Goal: Transaction & Acquisition: Obtain resource

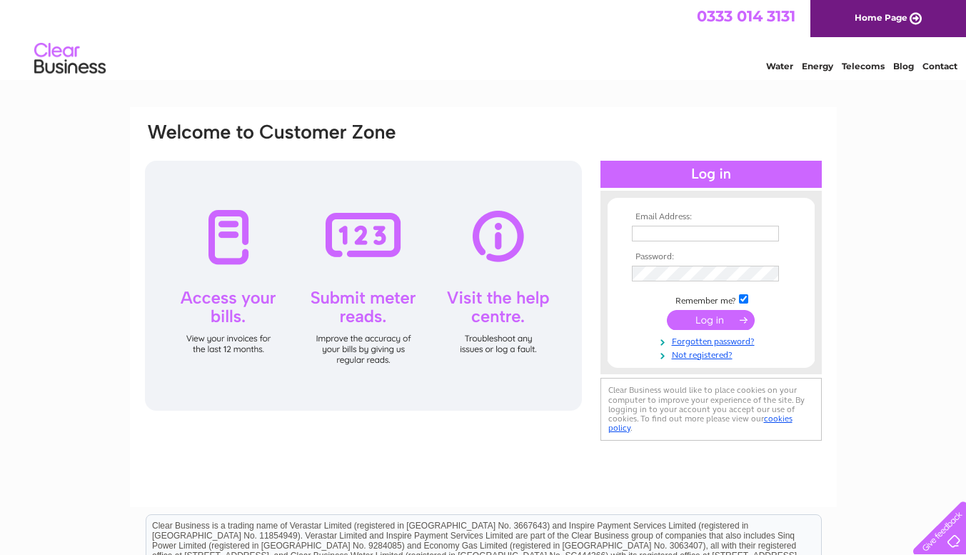
type input "accounts@megascaffoldltd.co.uk"
click at [703, 318] on input "submit" at bounding box center [711, 320] width 88 height 20
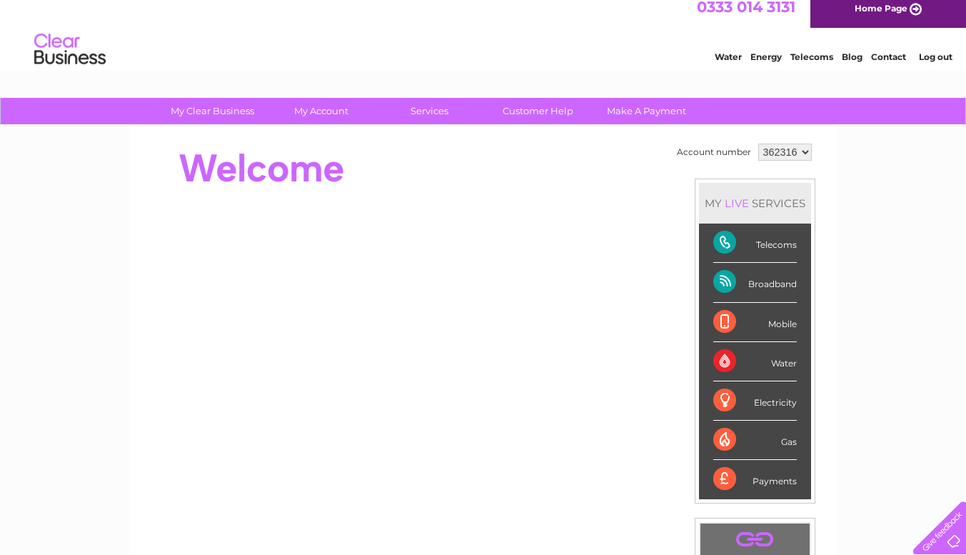
scroll to position [5, 0]
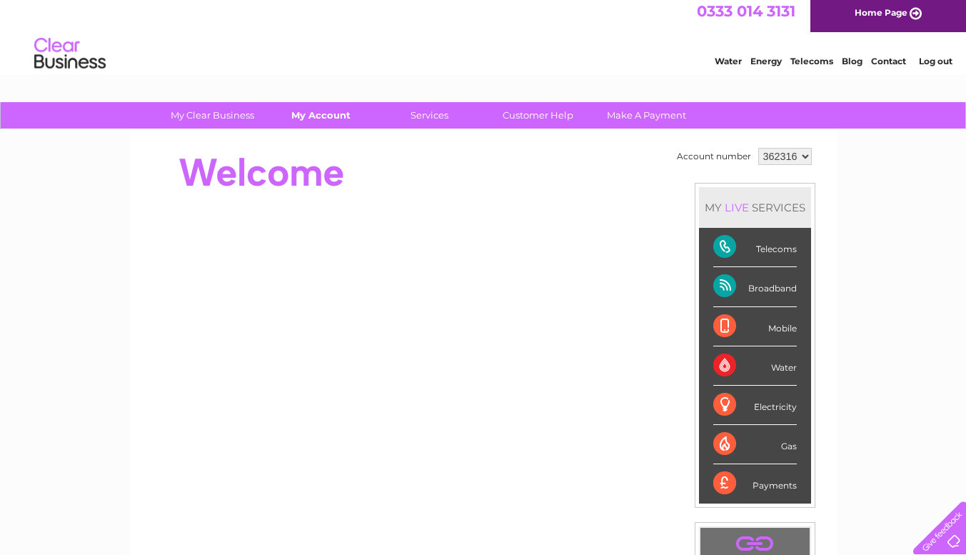
click at [328, 113] on link "My Account" at bounding box center [321, 115] width 118 height 26
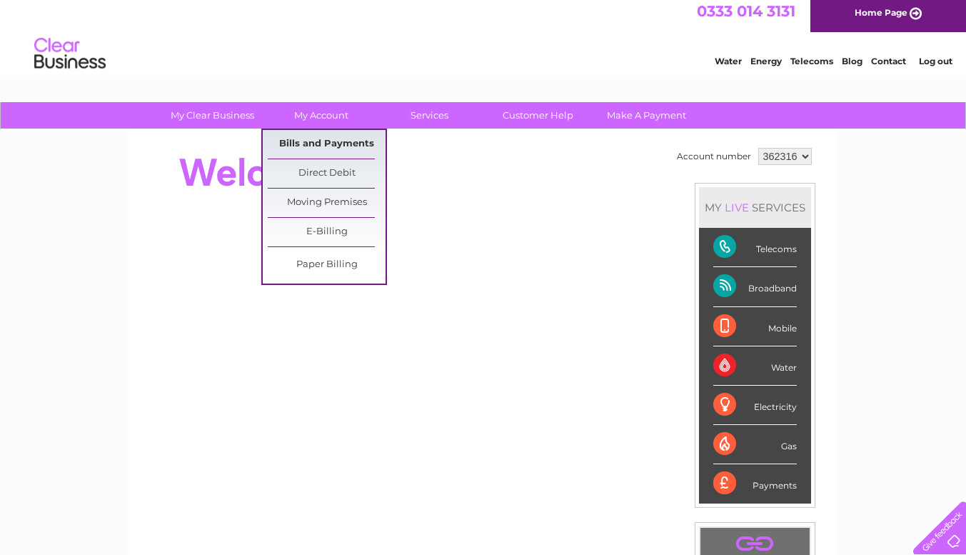
click at [358, 144] on link "Bills and Payments" at bounding box center [327, 144] width 118 height 29
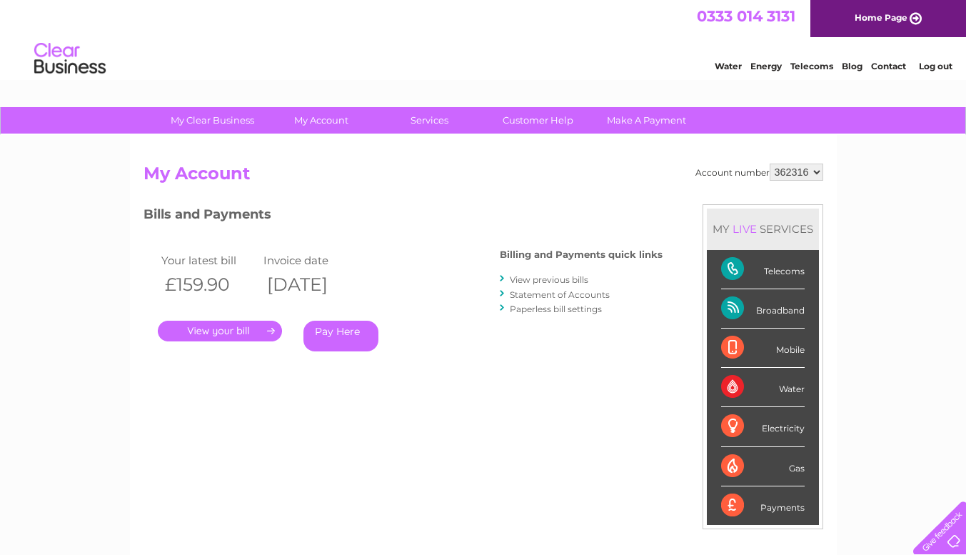
click at [577, 278] on link "View previous bills" at bounding box center [549, 279] width 79 height 11
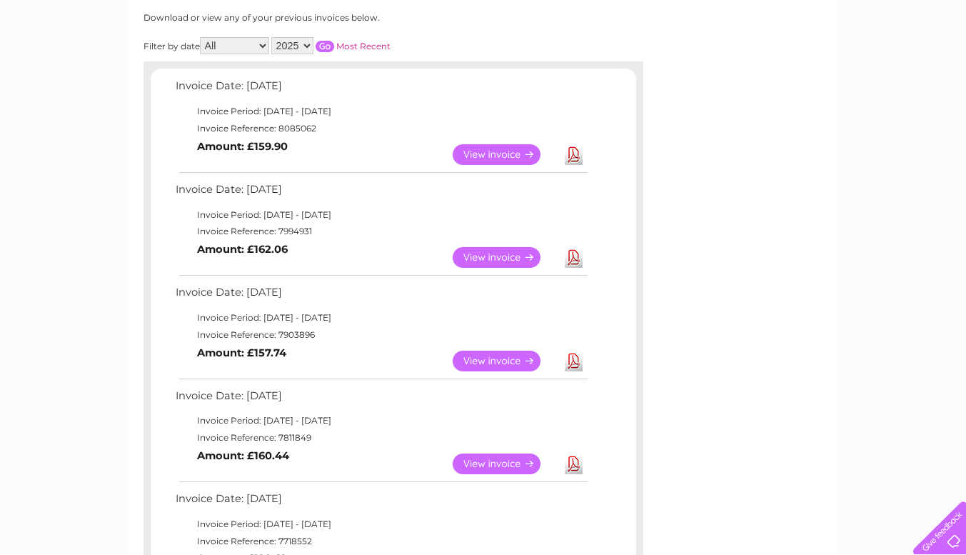
scroll to position [154, 0]
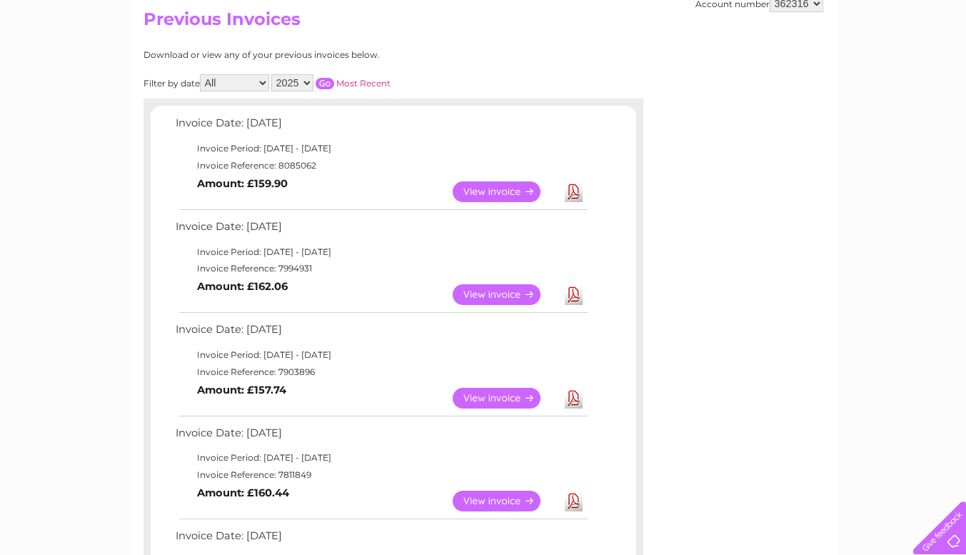
click at [515, 188] on link "View" at bounding box center [505, 191] width 105 height 21
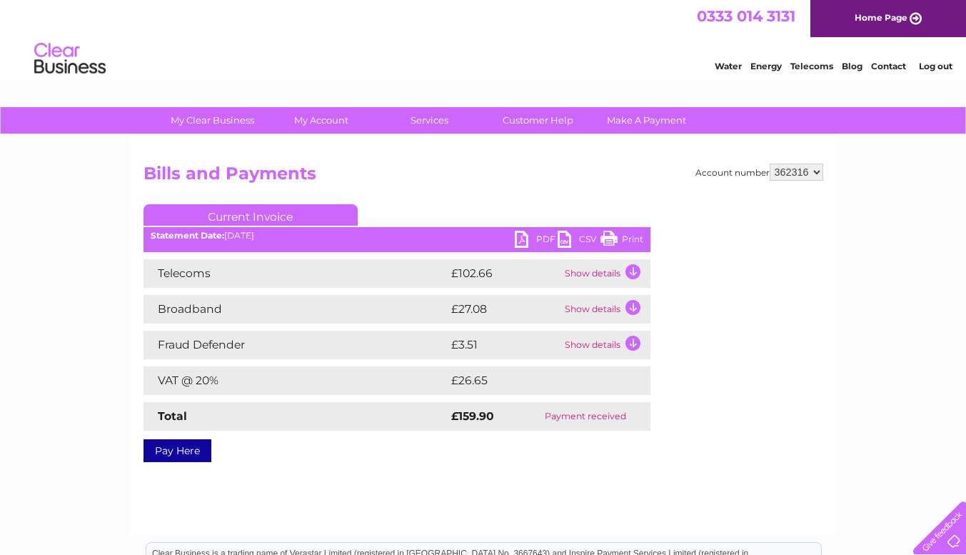
click at [616, 320] on td "Show details" at bounding box center [605, 309] width 89 height 29
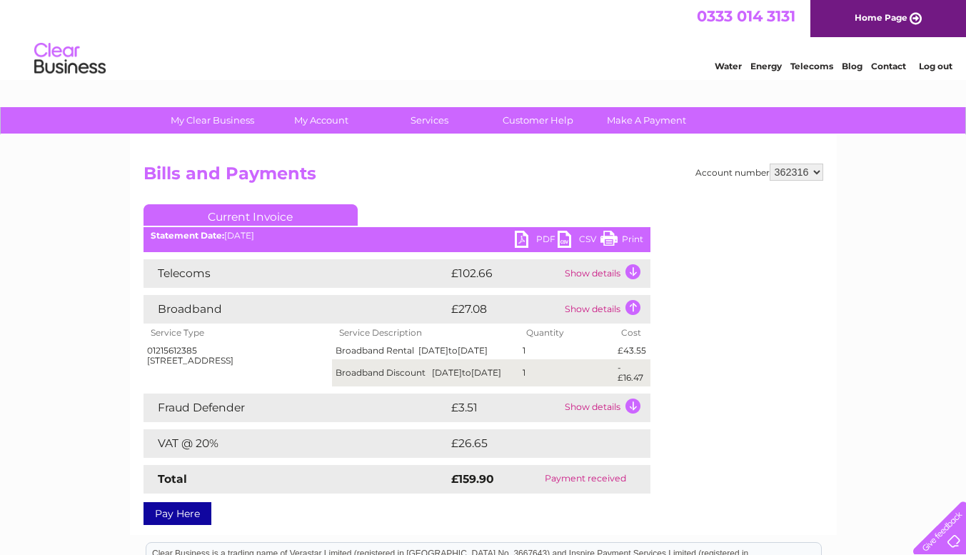
click at [632, 278] on td "Show details" at bounding box center [605, 273] width 89 height 29
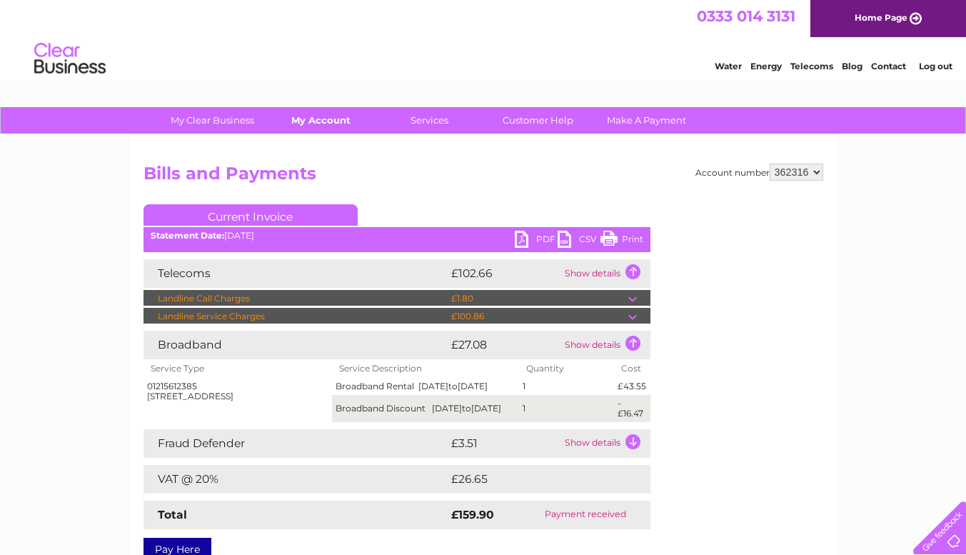
click at [334, 118] on link "My Account" at bounding box center [321, 120] width 118 height 26
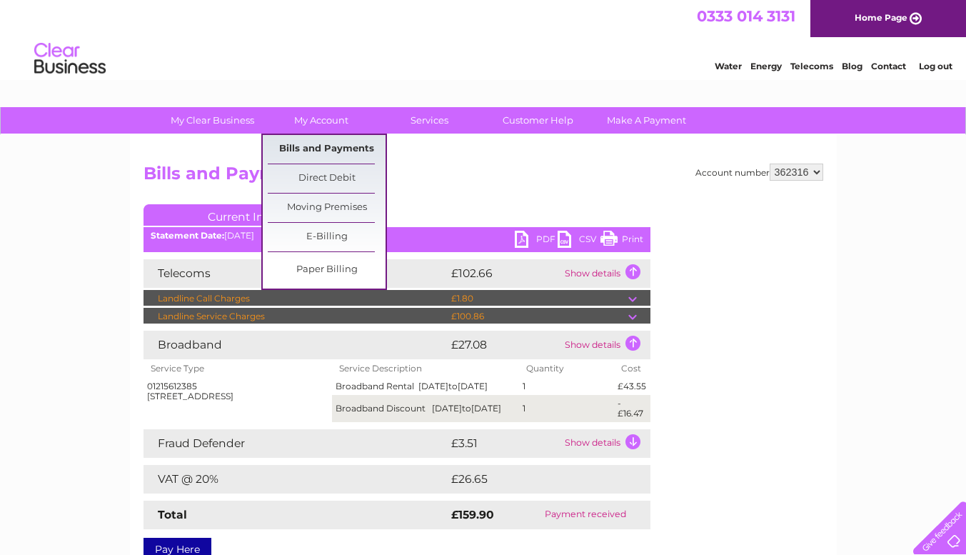
click at [337, 148] on link "Bills and Payments" at bounding box center [327, 149] width 118 height 29
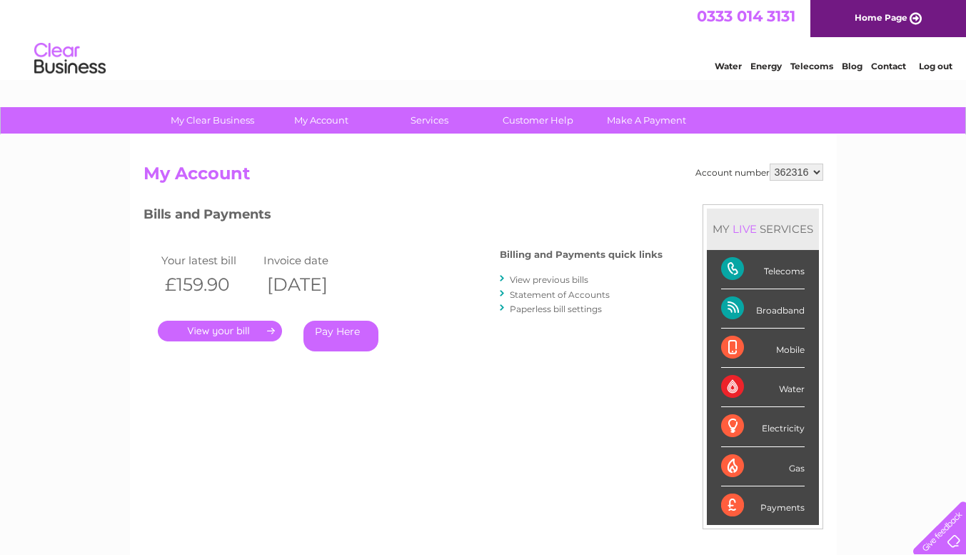
click at [567, 281] on link "View previous bills" at bounding box center [549, 279] width 79 height 11
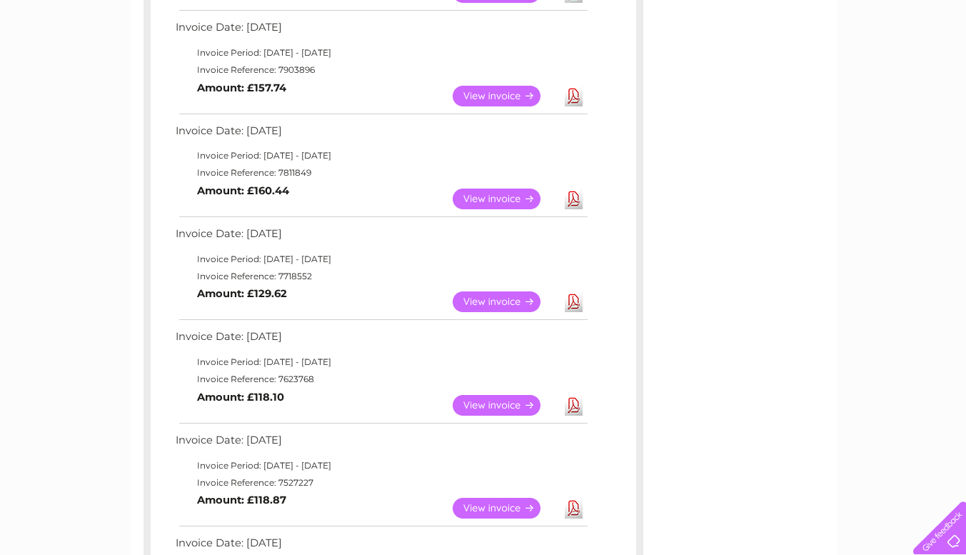
scroll to position [455, 0]
click at [575, 196] on link "Download" at bounding box center [574, 199] width 18 height 21
click at [571, 96] on link "Download" at bounding box center [574, 96] width 18 height 21
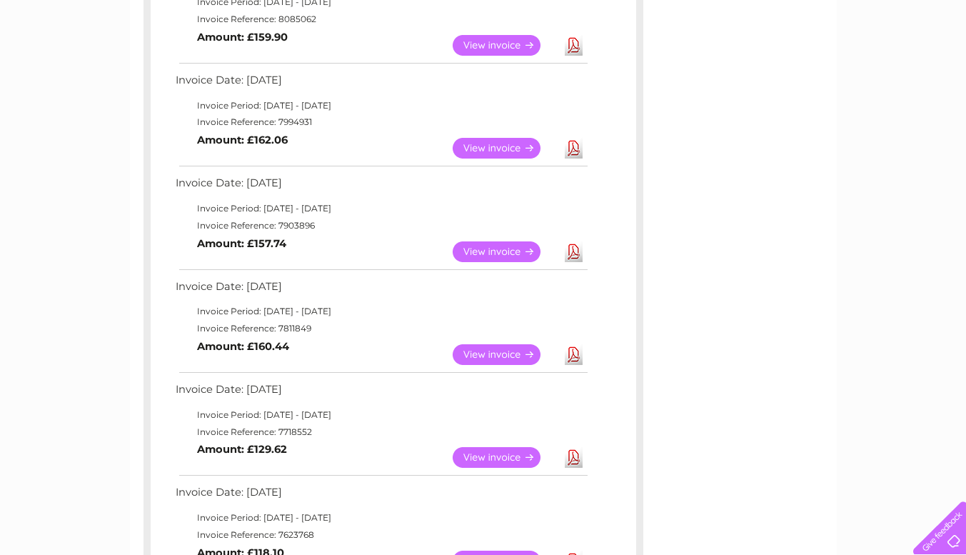
scroll to position [284, 0]
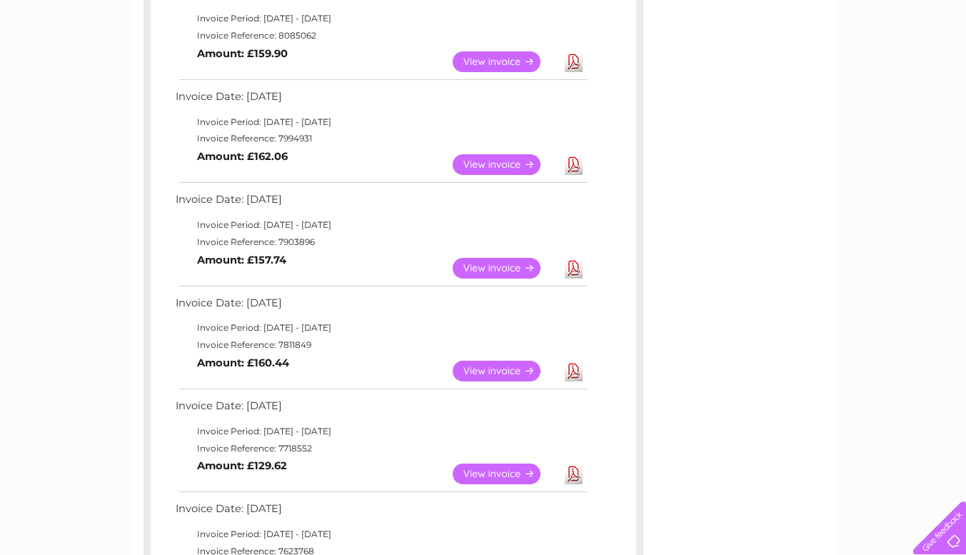
click at [575, 163] on link "Download" at bounding box center [574, 164] width 18 height 21
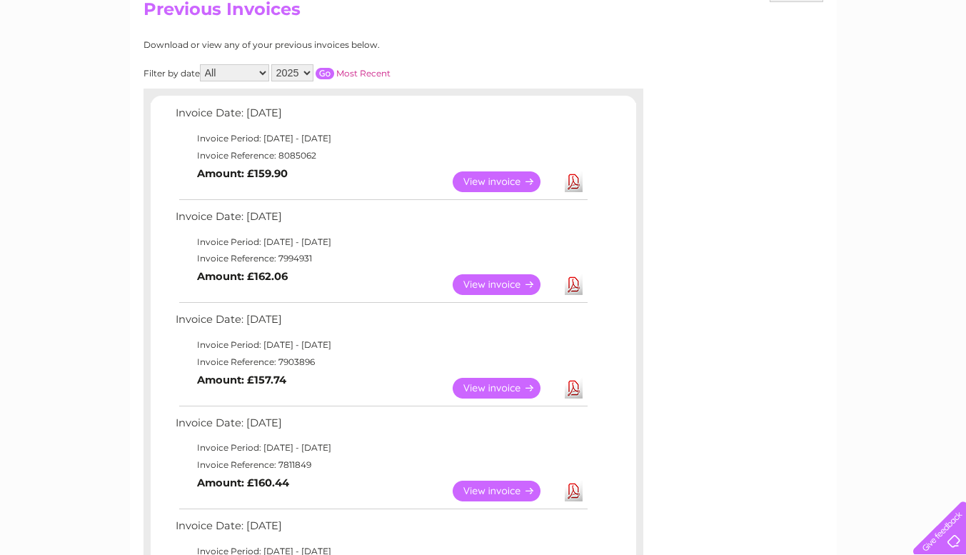
scroll to position [159, 0]
